Goal: Transaction & Acquisition: Purchase product/service

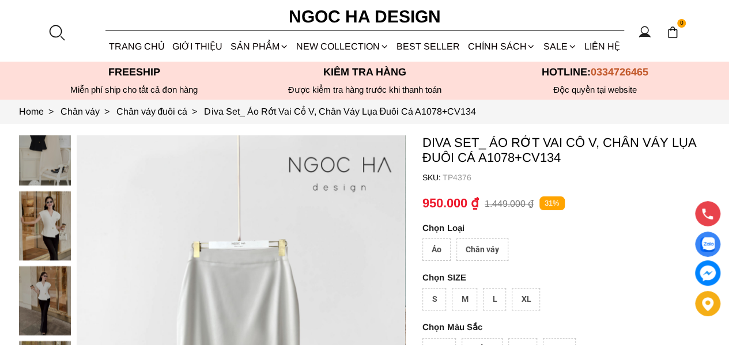
click at [59, 30] on div at bounding box center [56, 32] width 17 height 17
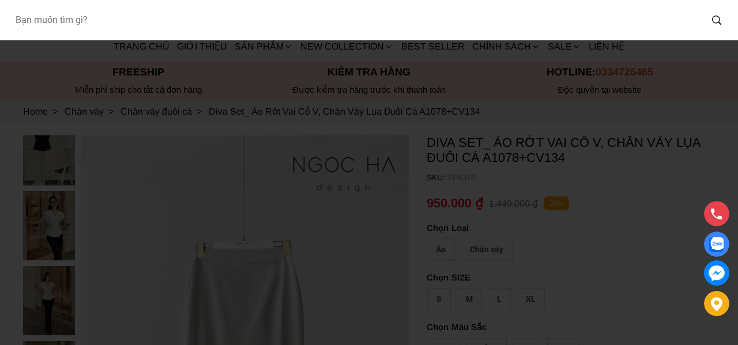
click at [89, 25] on input "Input search Bạn muốn tìm gì?" at bounding box center [353, 20] width 695 height 27
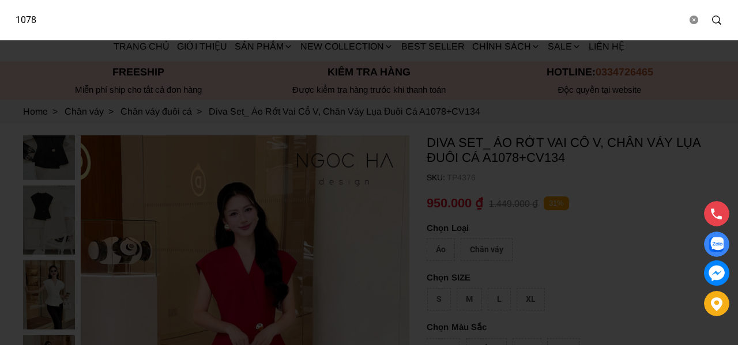
type input "1078"
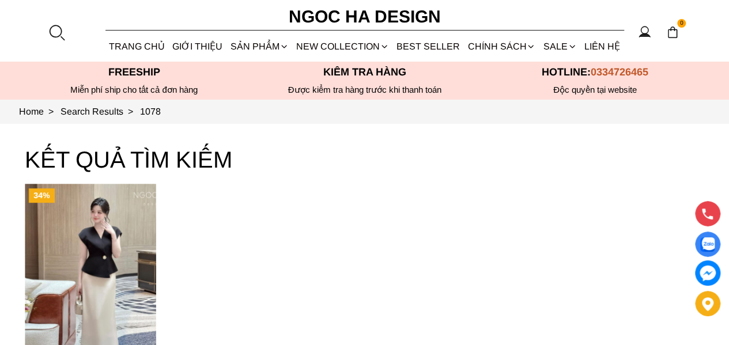
click at [80, 267] on img "Product image - Diva Set_ Áo Rớt Vai Cổ V, Chân Váy Lụa Đuôi Cá A1078+CV134" at bounding box center [90, 271] width 131 height 175
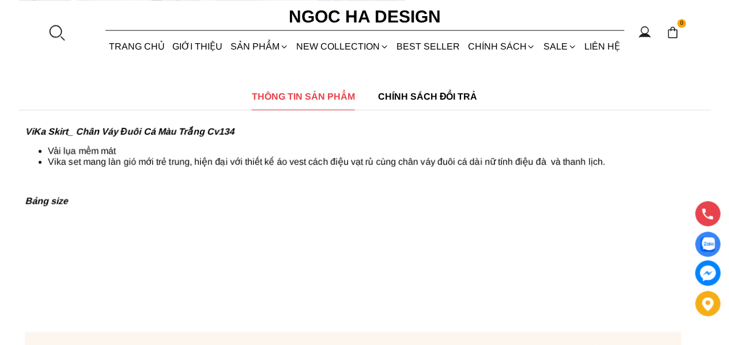
scroll to position [576, 0]
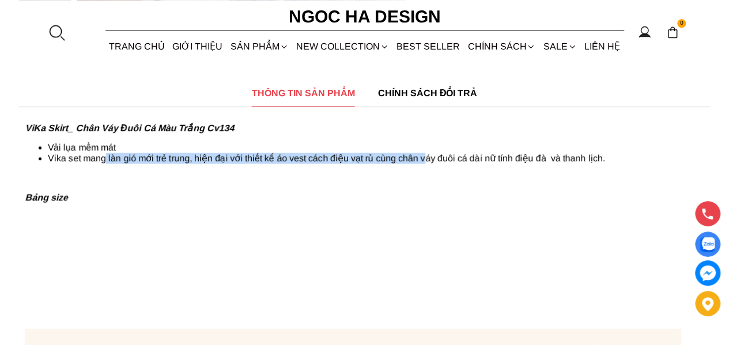
drag, startPoint x: 105, startPoint y: 158, endPoint x: 462, endPoint y: 159, distance: 356.8
click at [428, 159] on li "Vika set mang làn gió mới trẻ trung, hiện đại với thiết kế áo vest cách điệu vạ…" at bounding box center [376, 158] width 657 height 11
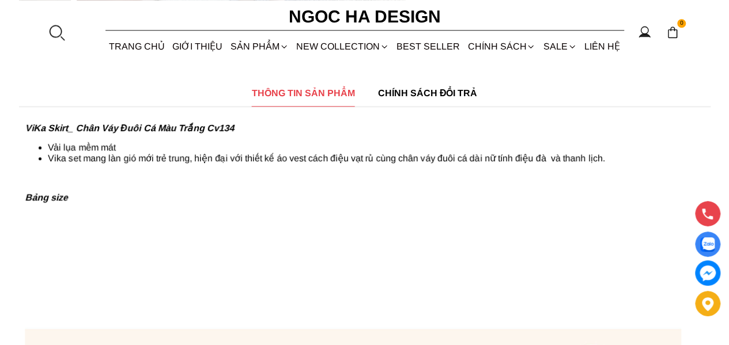
click at [477, 158] on li "Vika set mang làn gió mới trẻ trung, hiện đại với thiết kế áo vest cách điệu vạ…" at bounding box center [376, 158] width 657 height 11
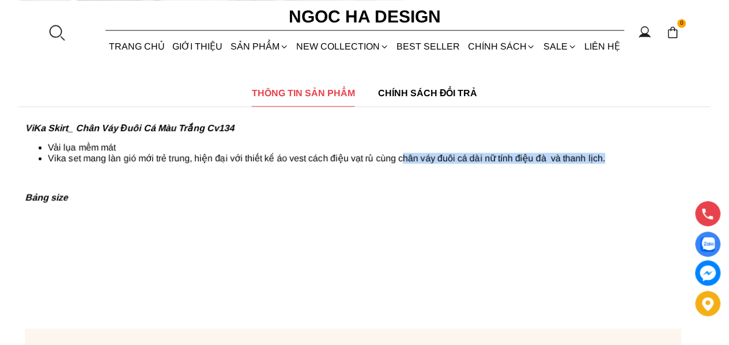
drag, startPoint x: 403, startPoint y: 160, endPoint x: 632, endPoint y: 161, distance: 228.8
click at [632, 161] on li "Vika set mang làn gió mới trẻ trung, hiện đại với thiết kế áo vest cách điệu vạ…" at bounding box center [376, 158] width 657 height 11
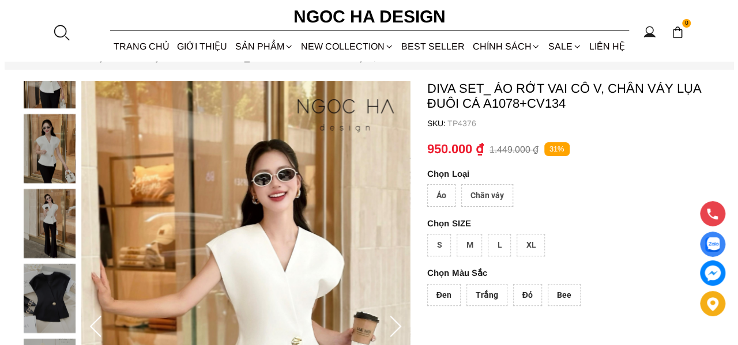
scroll to position [0, 0]
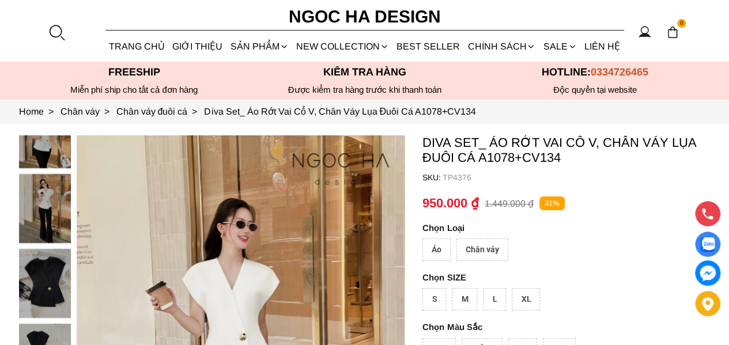
click at [60, 25] on div at bounding box center [56, 32] width 17 height 17
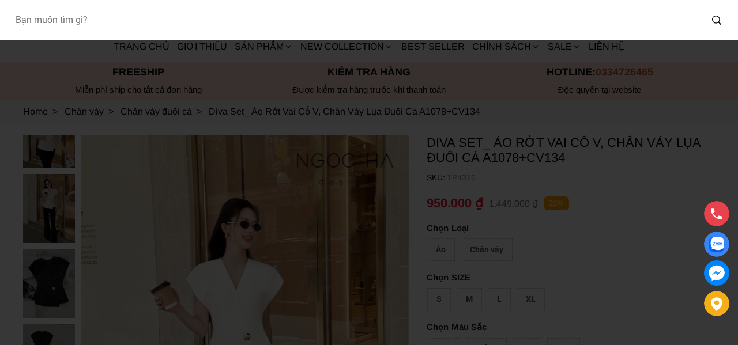
click at [67, 24] on input "Input search Bạn muốn tìm gì?" at bounding box center [353, 20] width 695 height 27
type input "1078"
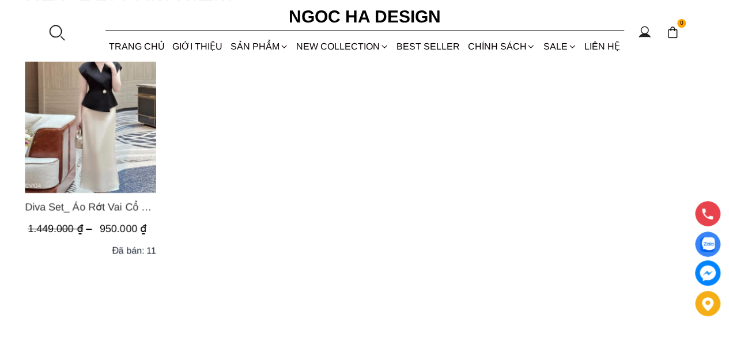
scroll to position [173, 0]
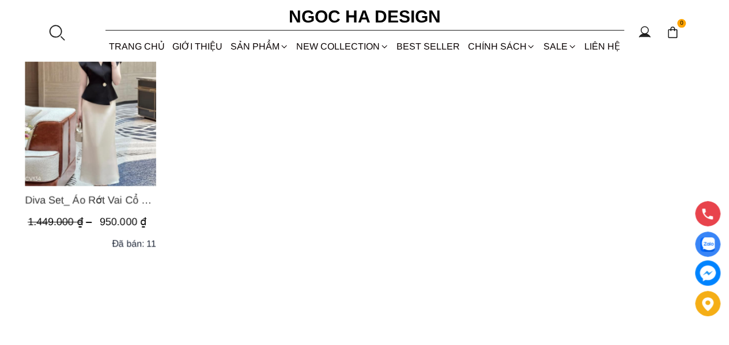
click at [93, 130] on img "Product image - Diva Set_ Áo Rớt Vai Cổ V, Chân Váy Lụa Đuôi Cá A1078+CV134" at bounding box center [90, 98] width 131 height 175
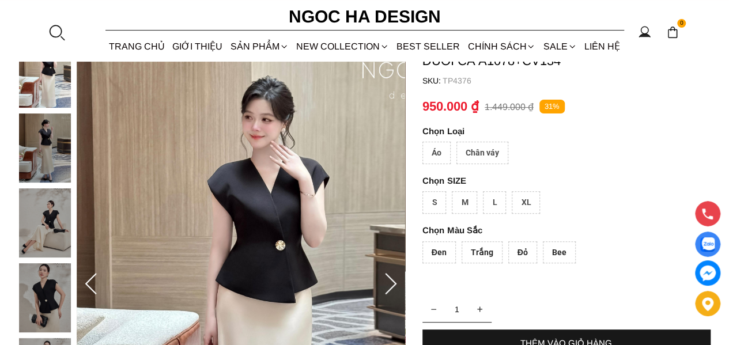
scroll to position [115, 0]
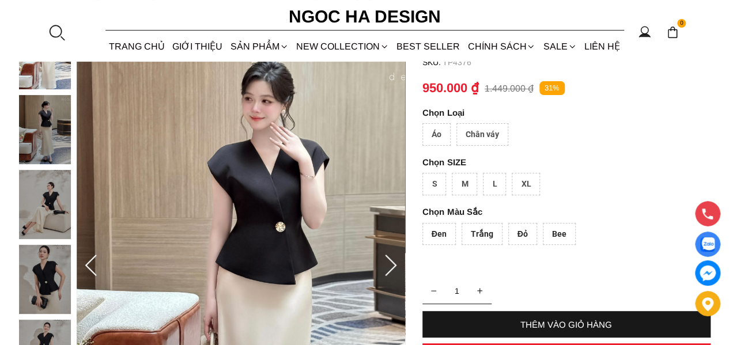
click at [485, 236] on div "Trắng" at bounding box center [482, 234] width 41 height 22
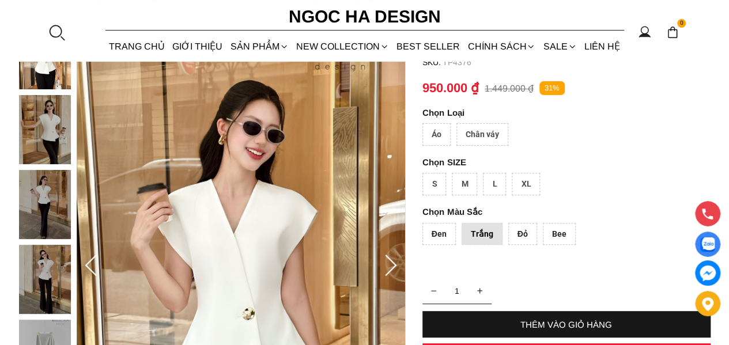
click at [477, 134] on div "Chân váy" at bounding box center [482, 134] width 52 height 22
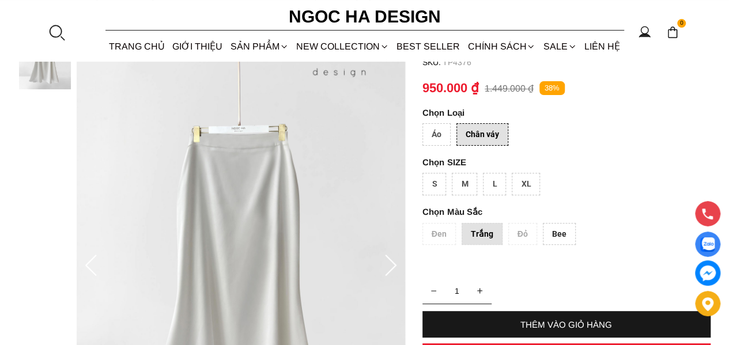
click at [441, 233] on div "Đen Trắng Đỏ Bee" at bounding box center [566, 237] width 288 height 28
click at [554, 235] on div "Bee" at bounding box center [559, 234] width 33 height 22
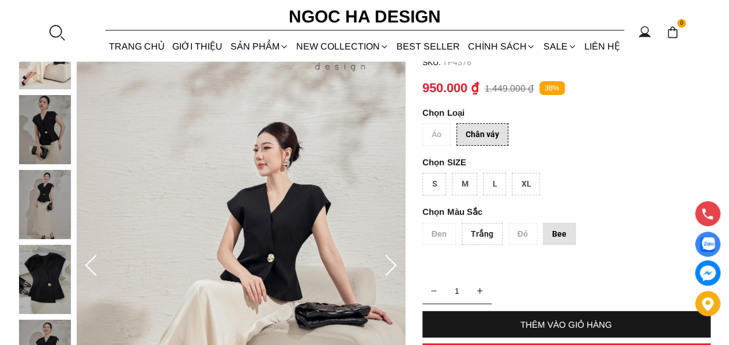
scroll to position [231, 0]
